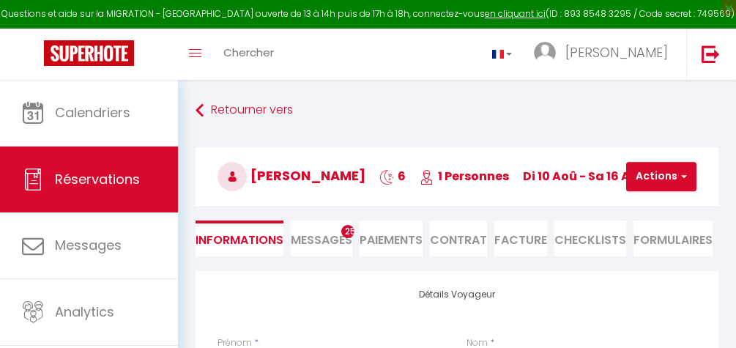
select select "57684"
select select
select select "14"
select select "2"
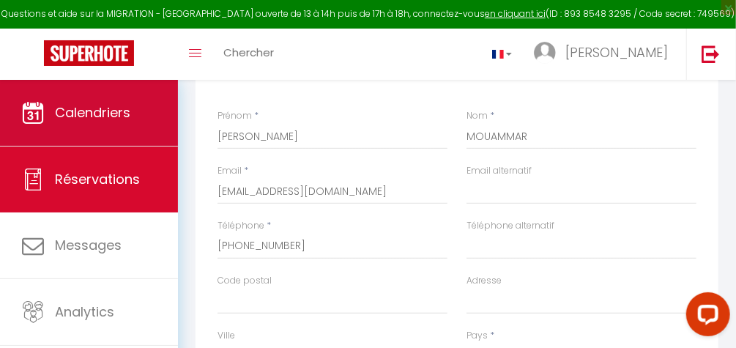
scroll to position [227, 0]
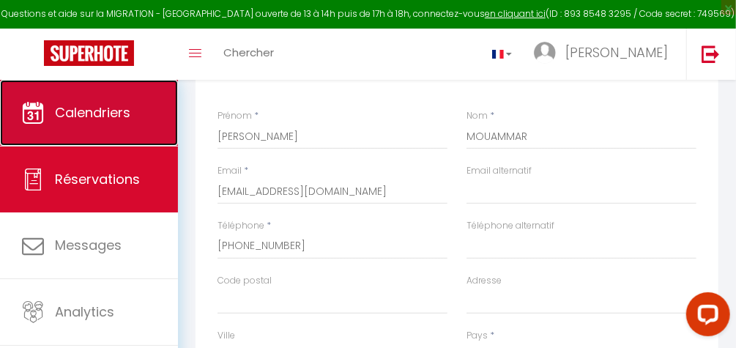
click at [133, 126] on link "Calendriers" at bounding box center [89, 113] width 178 height 66
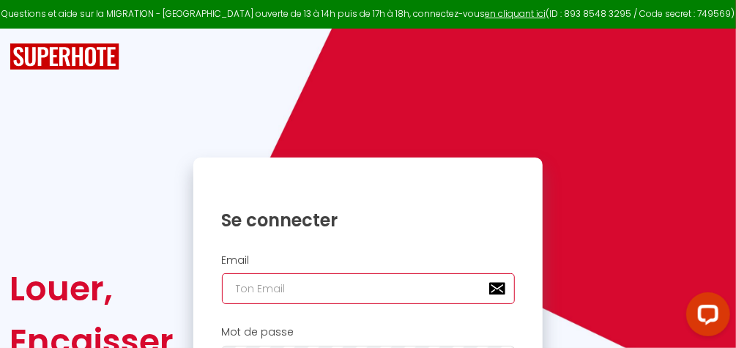
type input "[EMAIL_ADDRESS][DOMAIN_NAME]"
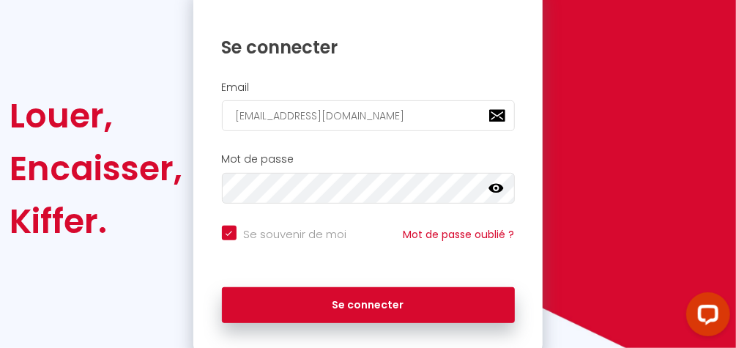
scroll to position [188, 0]
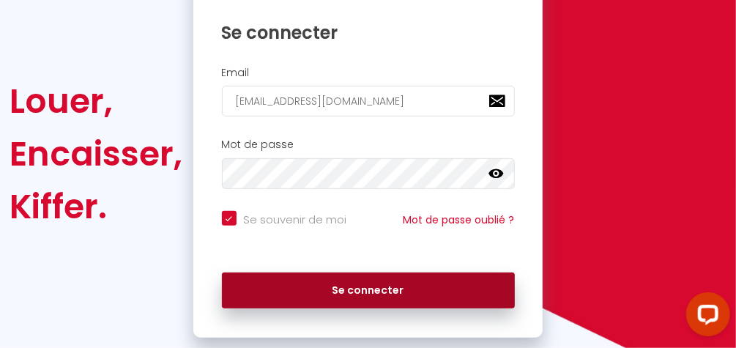
click at [413, 286] on button "Se connecter" at bounding box center [368, 291] width 293 height 37
checkbox input "true"
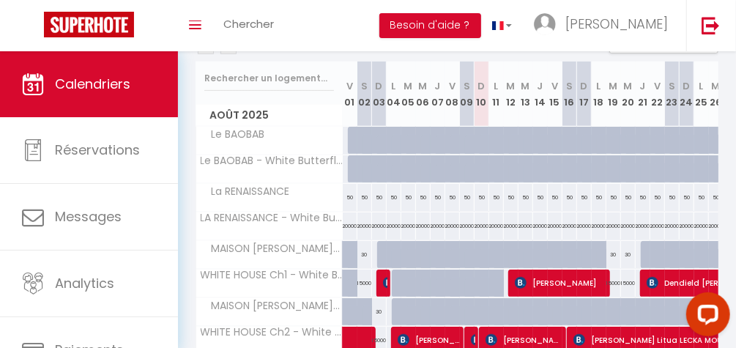
scroll to position [174, 0]
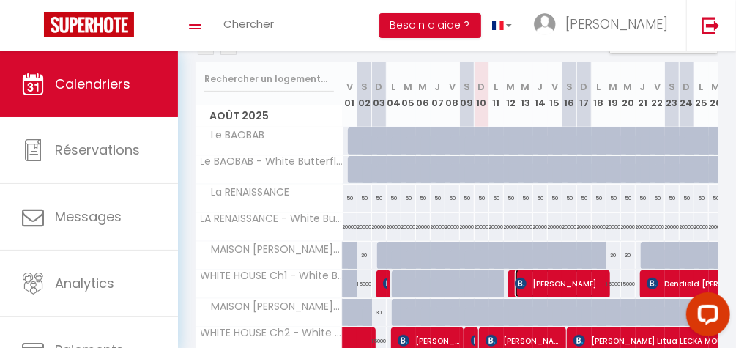
click at [551, 279] on span "[PERSON_NAME]" at bounding box center [561, 284] width 93 height 28
select select "OK"
select select "KO"
select select "0"
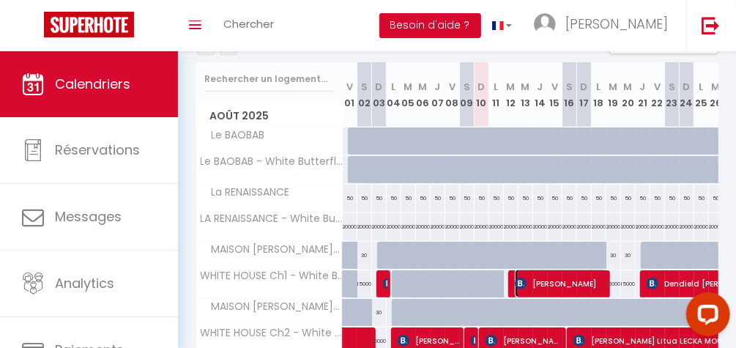
select select "1"
select select
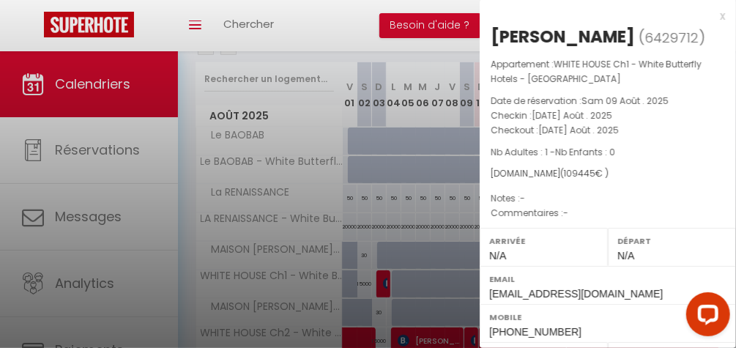
click at [421, 249] on div at bounding box center [368, 174] width 736 height 348
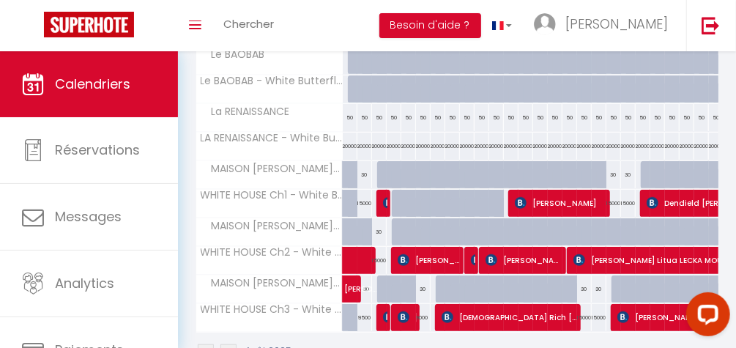
scroll to position [258, 0]
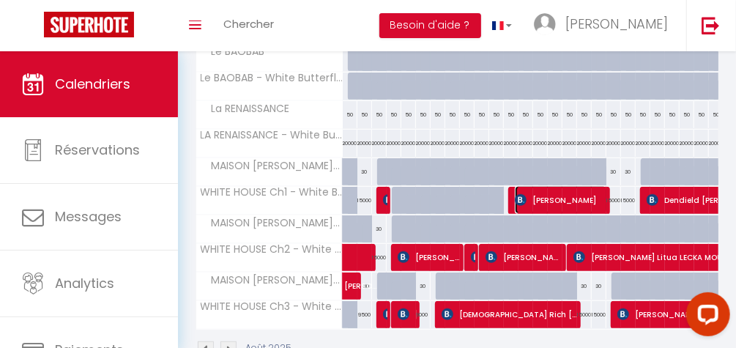
click at [542, 196] on span "[PERSON_NAME]" at bounding box center [561, 200] width 93 height 28
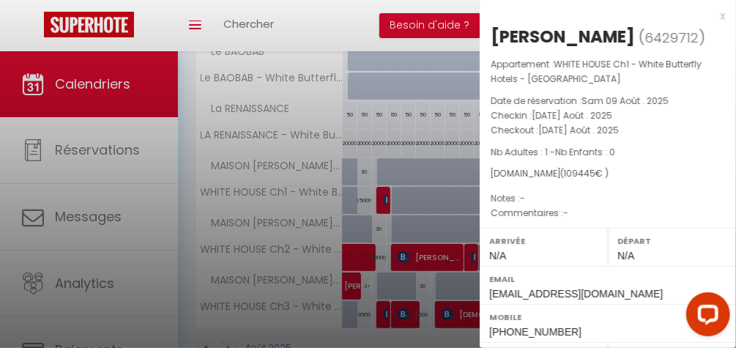
click at [415, 159] on div at bounding box center [368, 174] width 736 height 348
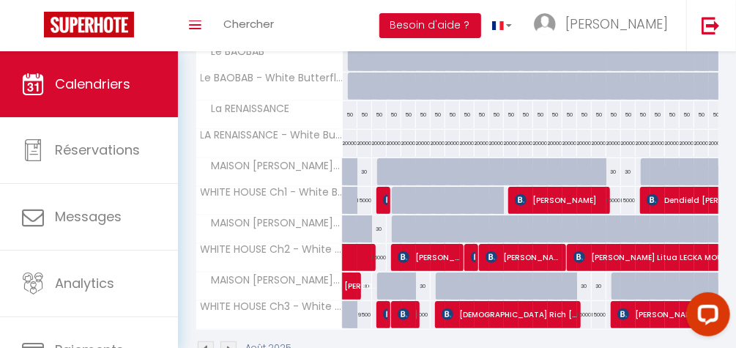
click at [478, 188] on div at bounding box center [482, 201] width 15 height 28
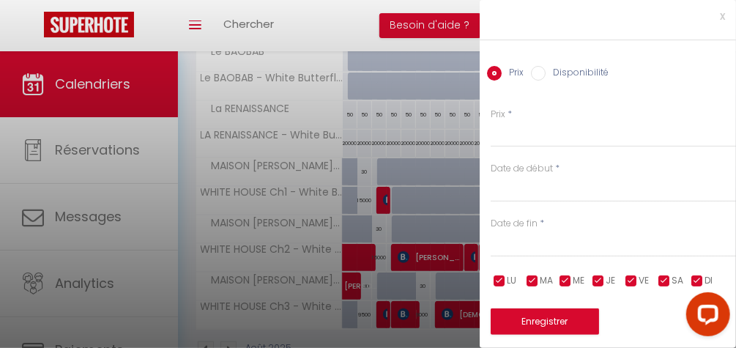
click at [430, 117] on div at bounding box center [368, 174] width 736 height 348
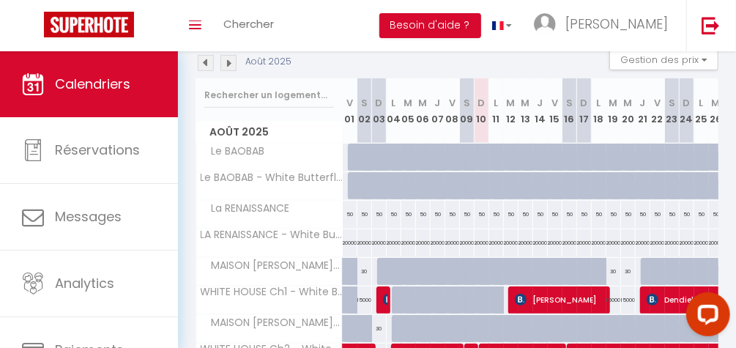
scroll to position [59, 0]
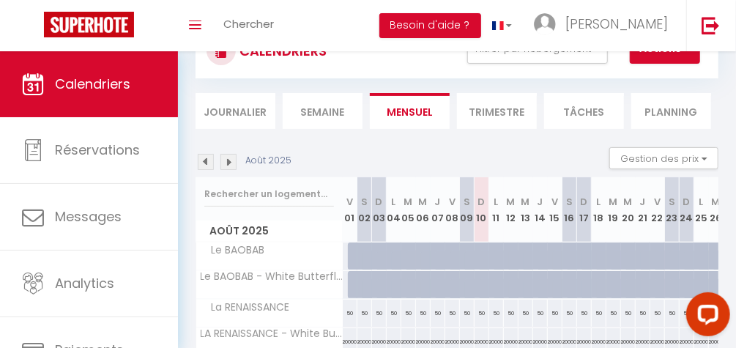
click at [324, 15] on div "Toggle menubar Chercher BUTTON Besoin d'aide ? [PERSON_NAME] Paramètres" at bounding box center [415, 25] width 619 height 51
